Goal: Find specific page/section: Find specific page/section

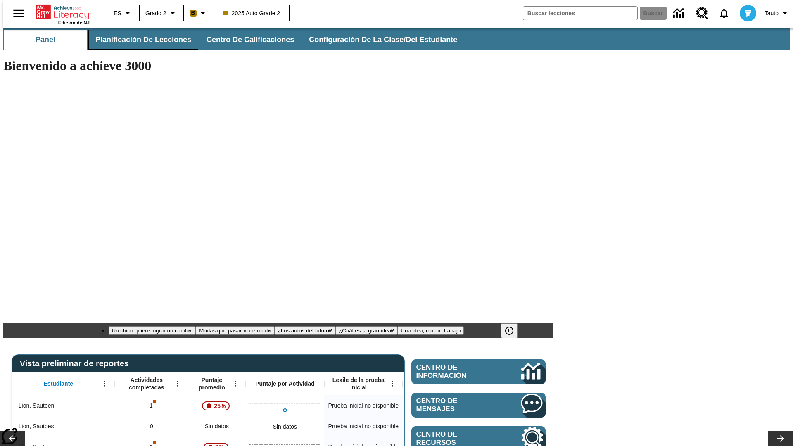
click at [138, 40] on span "Planificación de lecciones" at bounding box center [143, 39] width 96 height 9
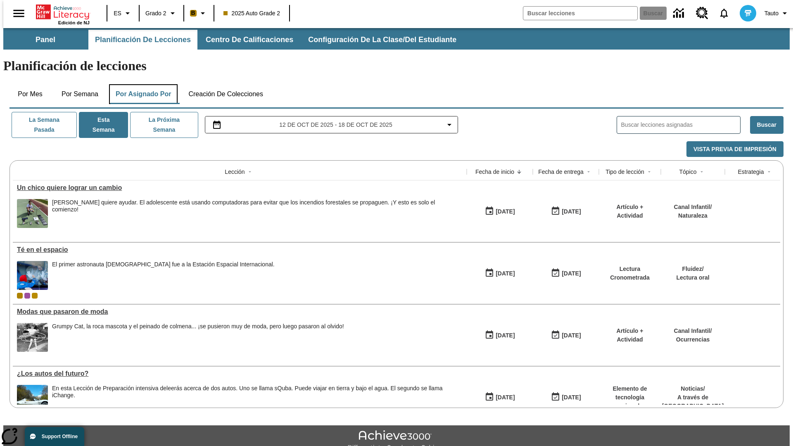
click at [142, 84] on button "Por asignado por" at bounding box center [143, 94] width 69 height 20
type input "El sueño de los animales"
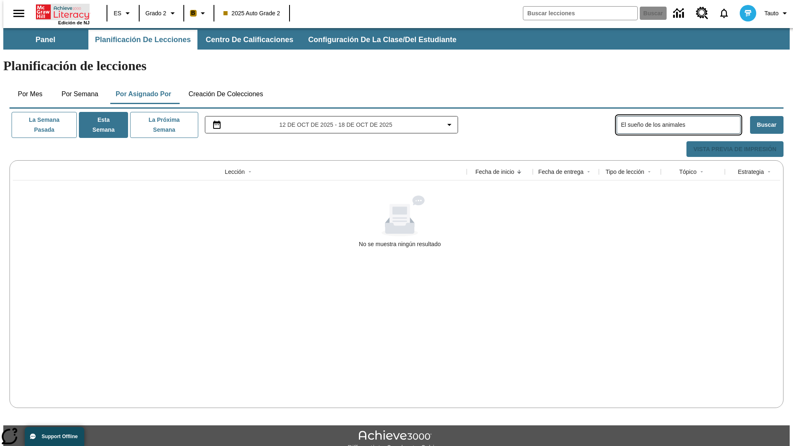
click at [59, 11] on icon "Portada" at bounding box center [63, 12] width 55 height 17
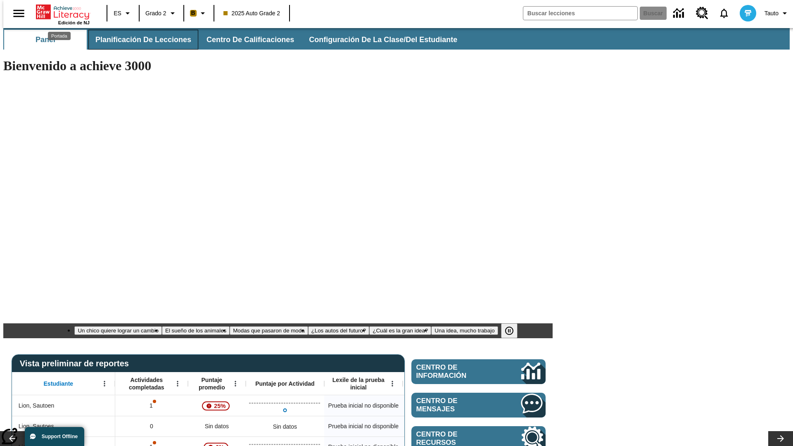
click at [138, 40] on span "Planificación de lecciones" at bounding box center [143, 39] width 96 height 9
